Goal: Communication & Community: Answer question/provide support

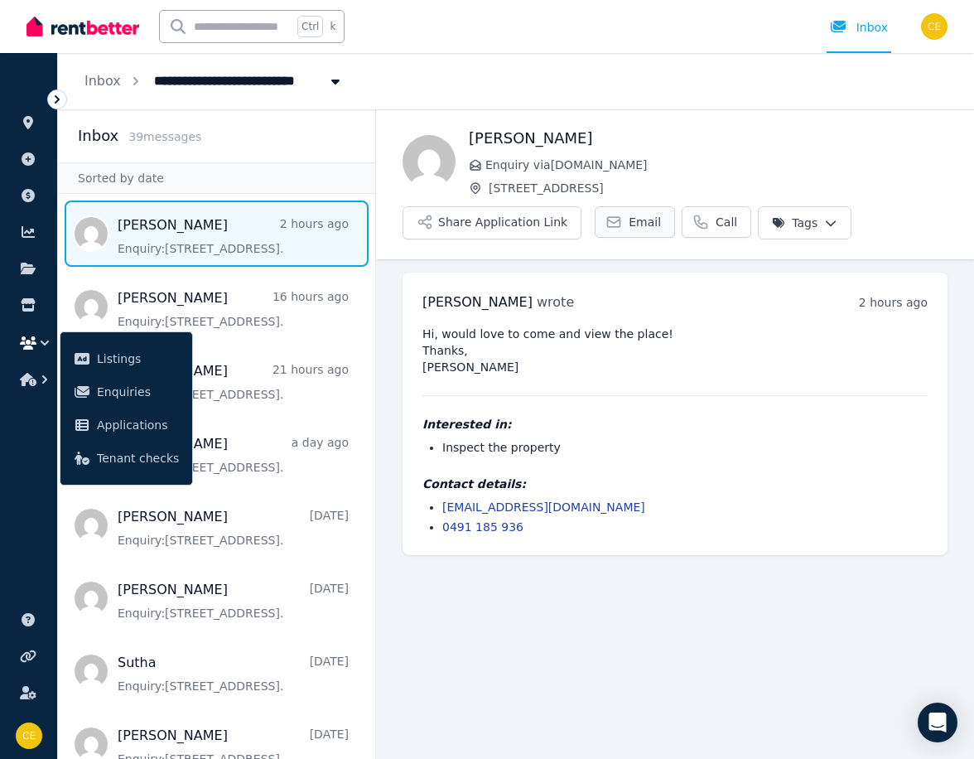
click at [629, 220] on span "Email" at bounding box center [645, 222] width 32 height 17
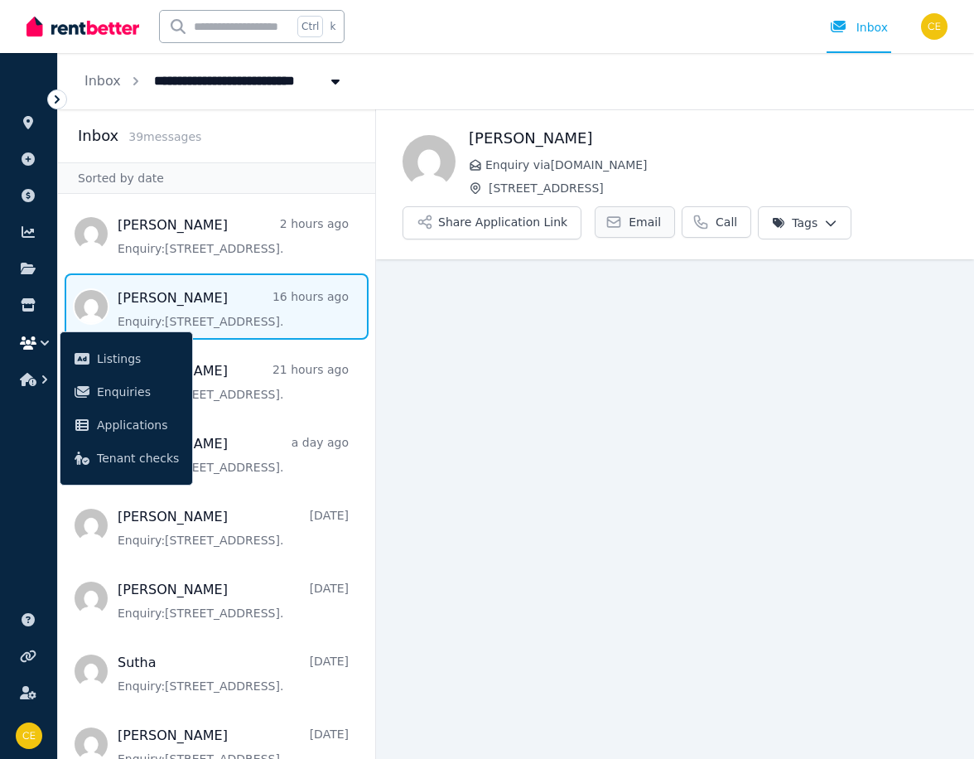
click at [629, 225] on span "Email" at bounding box center [645, 222] width 32 height 17
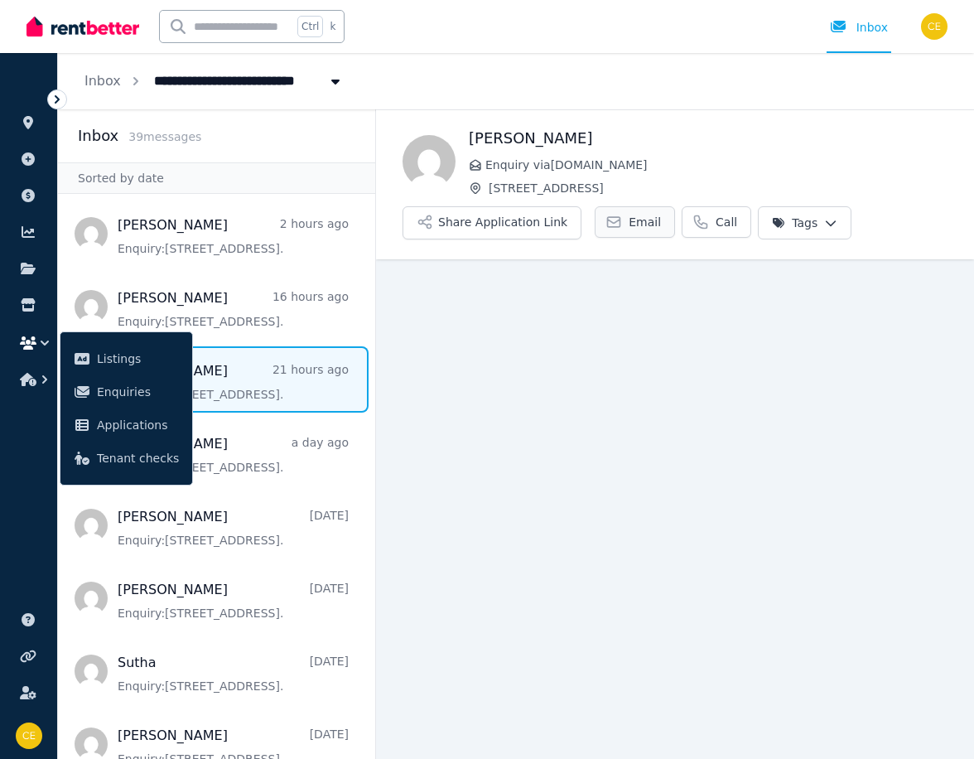
click at [611, 222] on link "Email" at bounding box center [635, 221] width 80 height 31
